Goal: Information Seeking & Learning: Learn about a topic

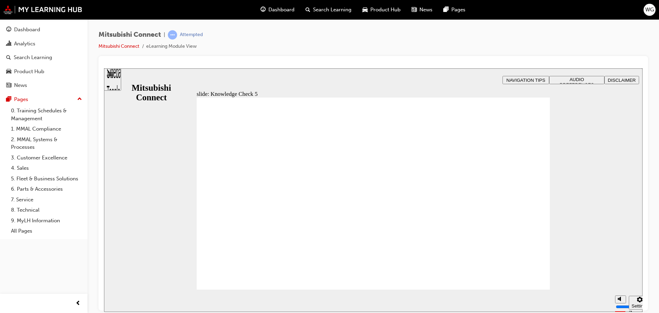
checkbox input "false"
checkbox input "true"
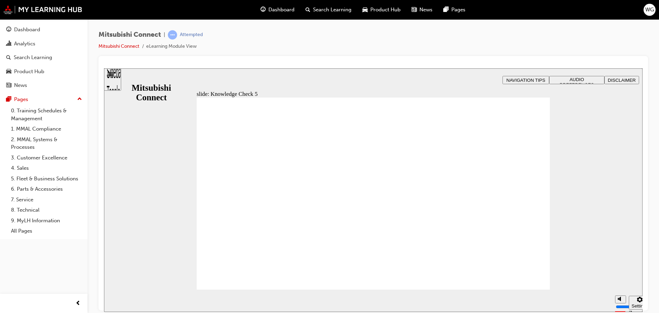
checkbox input "false"
checkbox input "true"
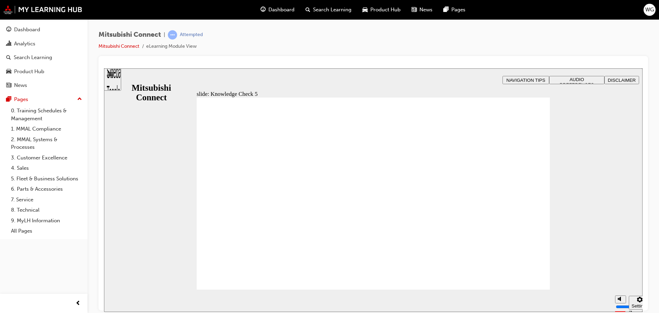
checkbox input "true"
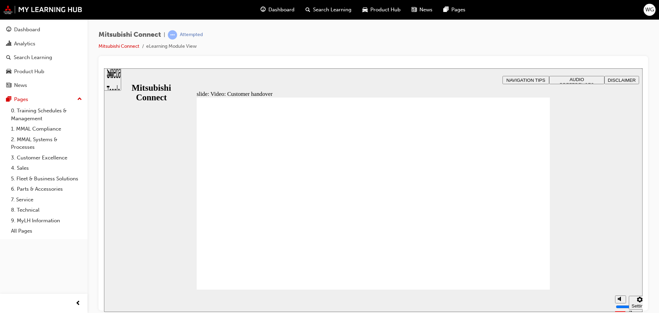
click at [606, 274] on circle "Mute (Ctrl+Alt+M)" at bounding box center [606, 272] width 2 height 2
drag, startPoint x: 606, startPoint y: 276, endPoint x: 605, endPoint y: 279, distance: 3.5
type input "10"
click at [605, 278] on input "volume" at bounding box center [622, 280] width 44 height 5
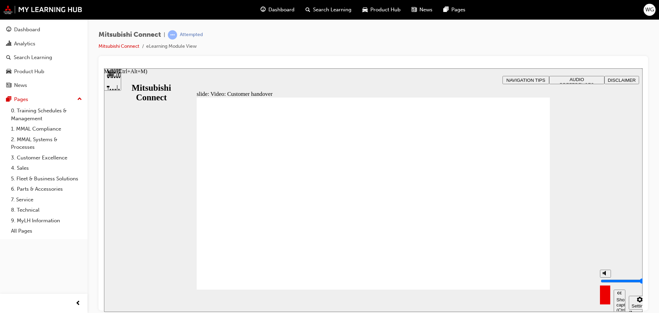
click at [605, 278] on input "volume" at bounding box center [622, 280] width 44 height 5
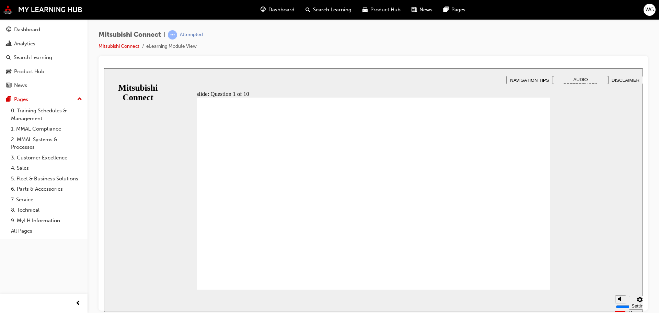
radio input "false"
radio input "true"
drag, startPoint x: 316, startPoint y: 207, endPoint x: 367, endPoint y: 249, distance: 65.9
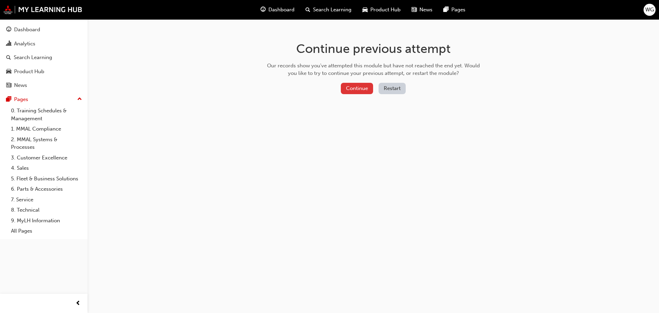
click at [358, 86] on button "Continue" at bounding box center [357, 88] width 32 height 11
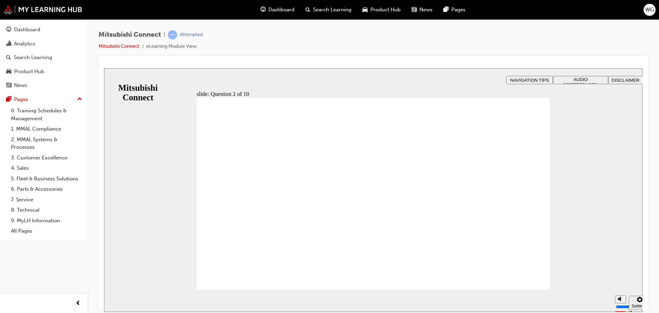
drag, startPoint x: 157, startPoint y: 215, endPoint x: 257, endPoint y: 174, distance: 108.2
